Goal: Navigation & Orientation: Find specific page/section

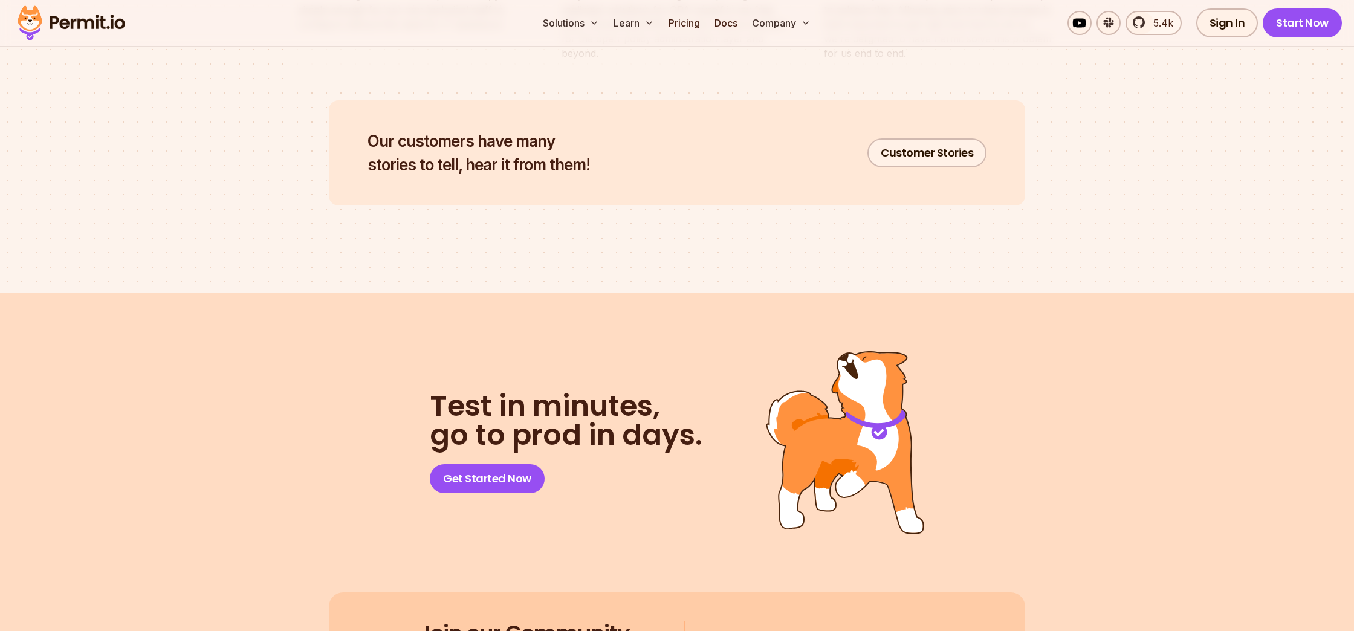
scroll to position [6395, 0]
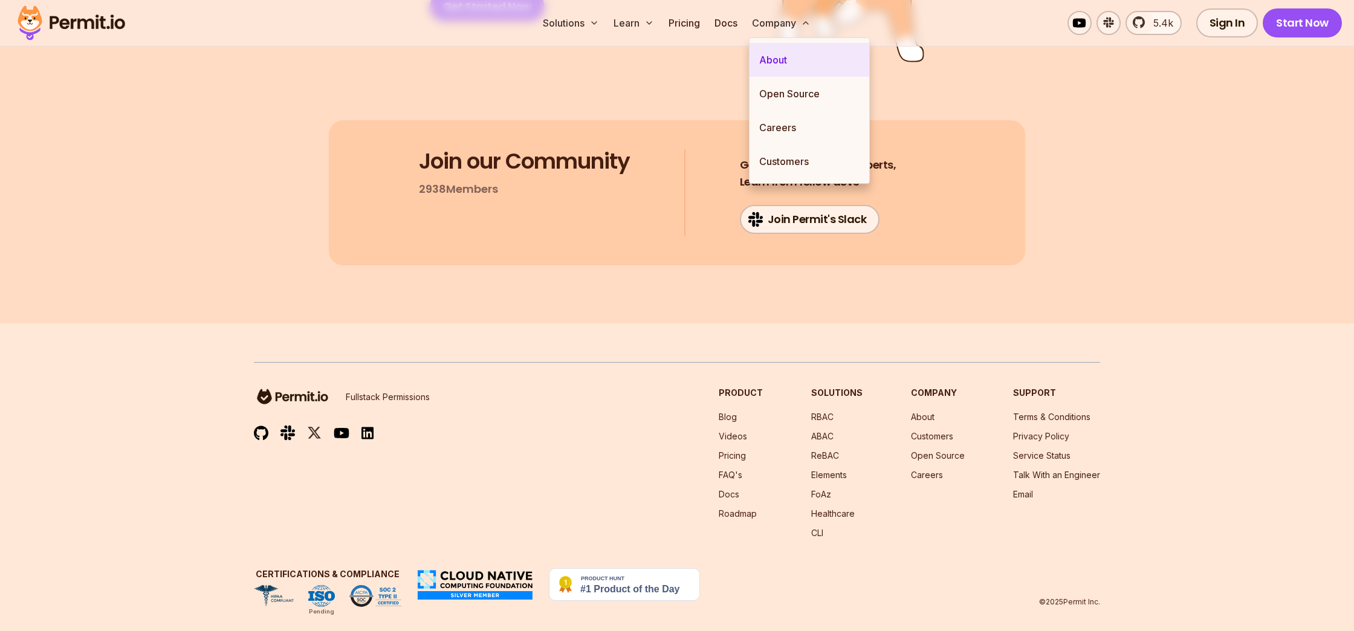
click at [782, 53] on link "About" at bounding box center [810, 60] width 120 height 34
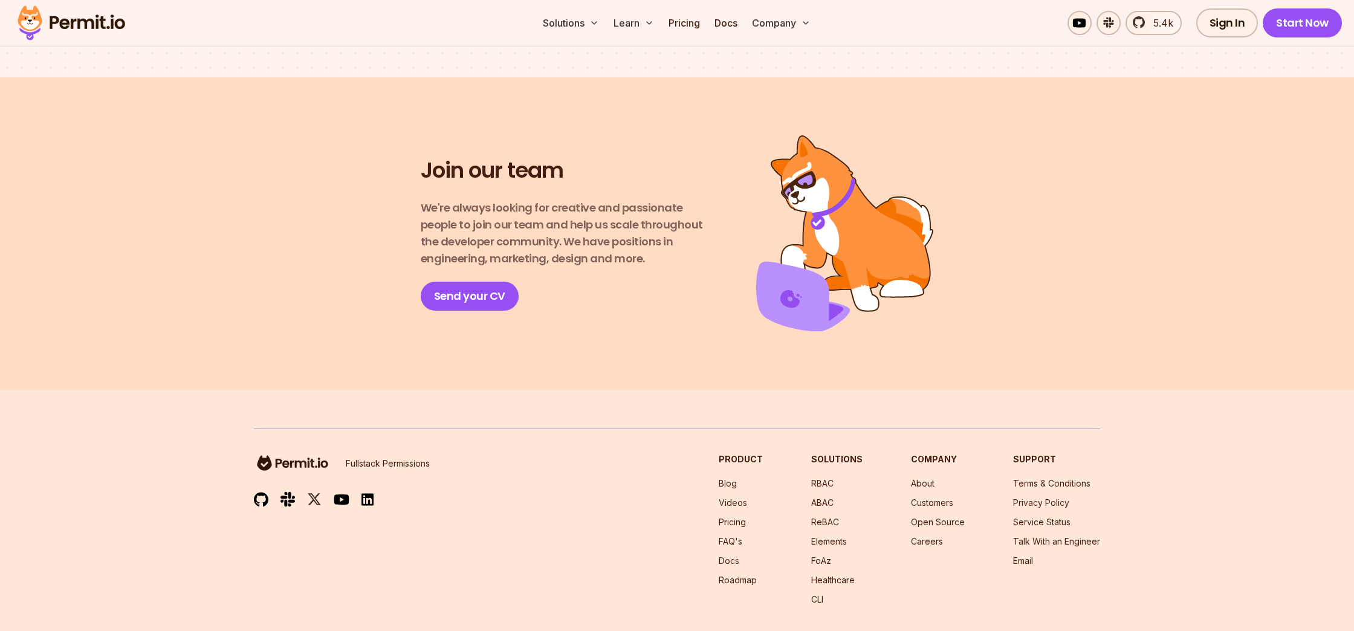
scroll to position [2078, 0]
